Goal: Task Accomplishment & Management: Use online tool/utility

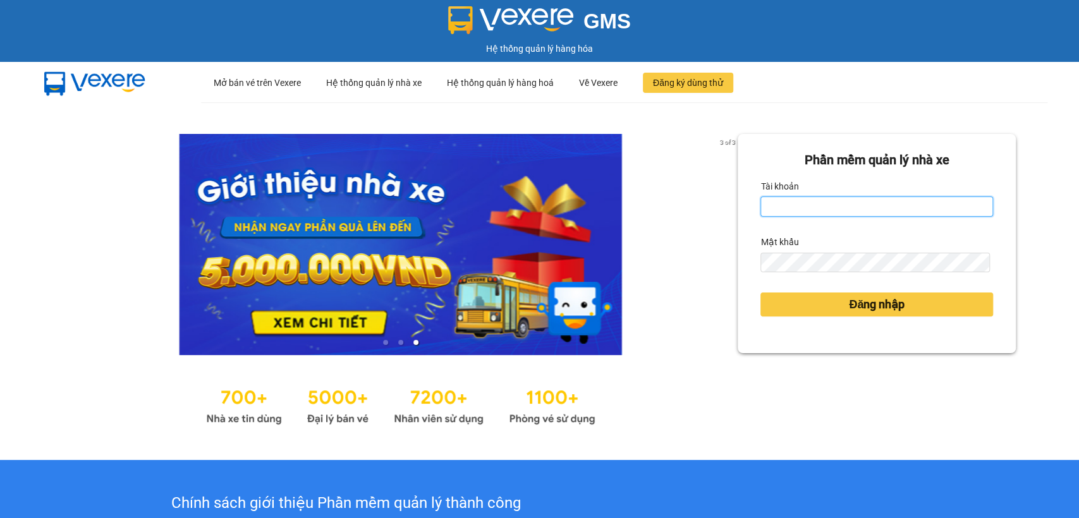
type input "thuy94.phuongnam"
click at [700, 425] on div at bounding box center [400, 404] width 674 height 48
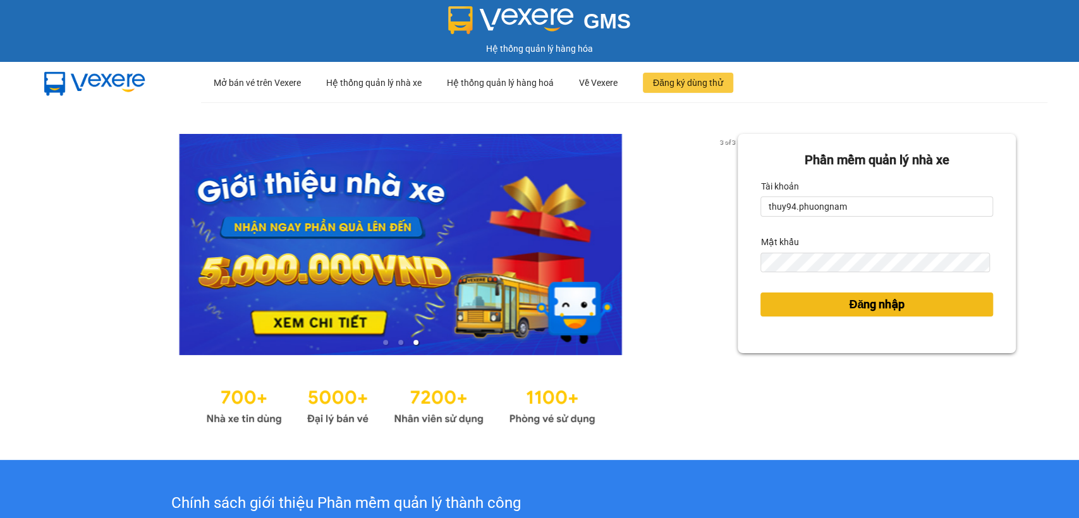
click at [824, 305] on button "Đăng nhập" at bounding box center [876, 305] width 233 height 24
click at [823, 305] on button "Đăng nhập" at bounding box center [876, 305] width 233 height 24
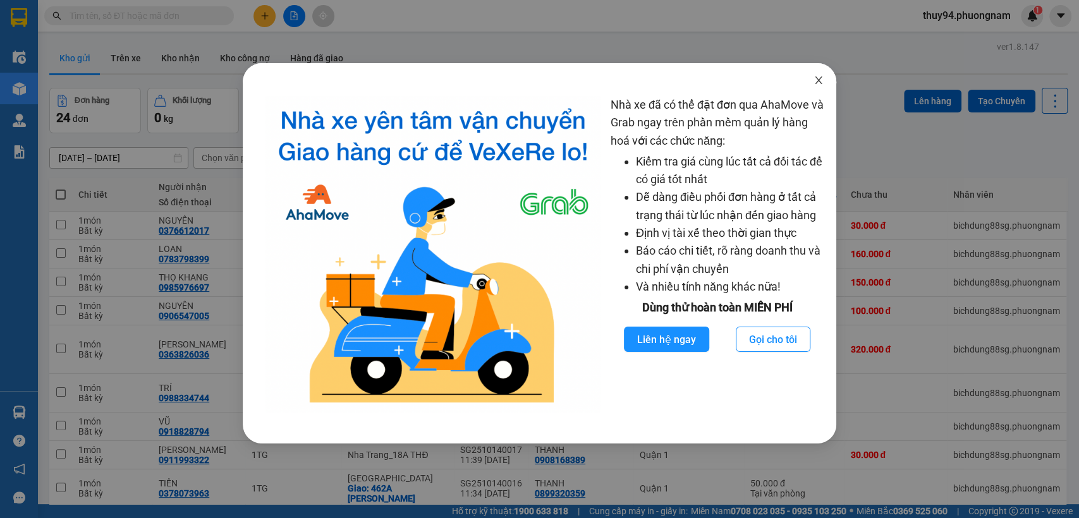
click at [828, 80] on span "Close" at bounding box center [818, 80] width 35 height 35
